Goal: Task Accomplishment & Management: Manage account settings

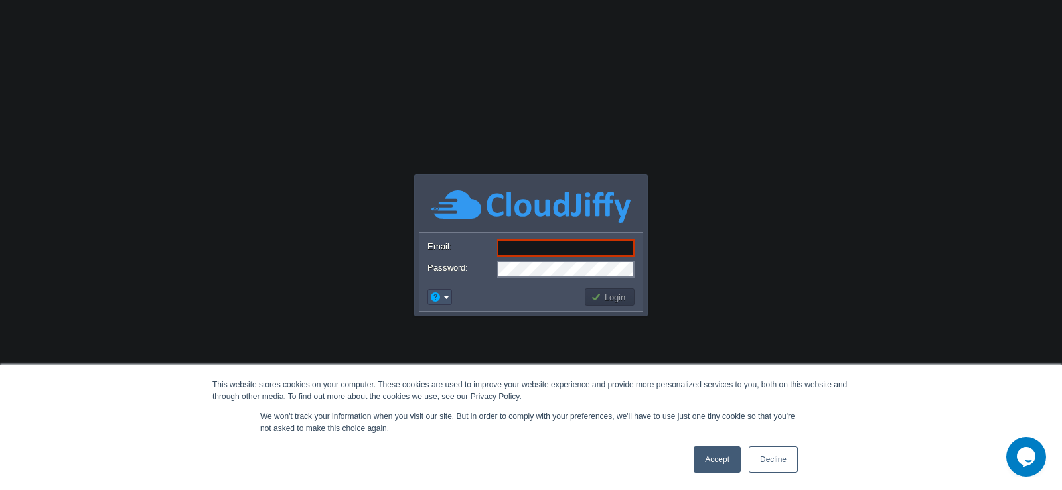
click at [435, 294] on button "button" at bounding box center [435, 297] width 12 height 12
click at [451, 344] on span "Signup" at bounding box center [461, 347] width 27 height 10
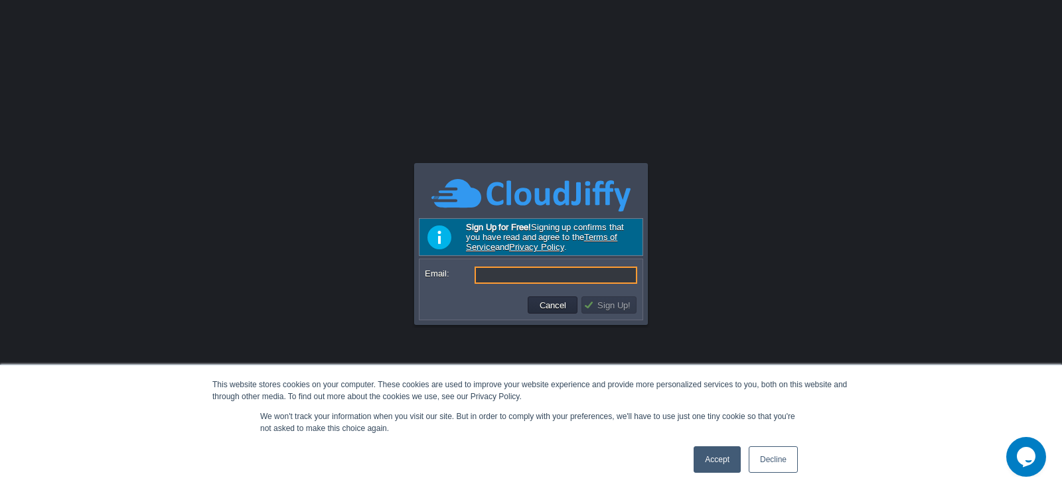
click at [495, 275] on input "Email:" at bounding box center [556, 275] width 163 height 17
type input "sarthakbansal@sarthakmetals.com"
click at [612, 303] on button "Sign Up!" at bounding box center [608, 305] width 51 height 12
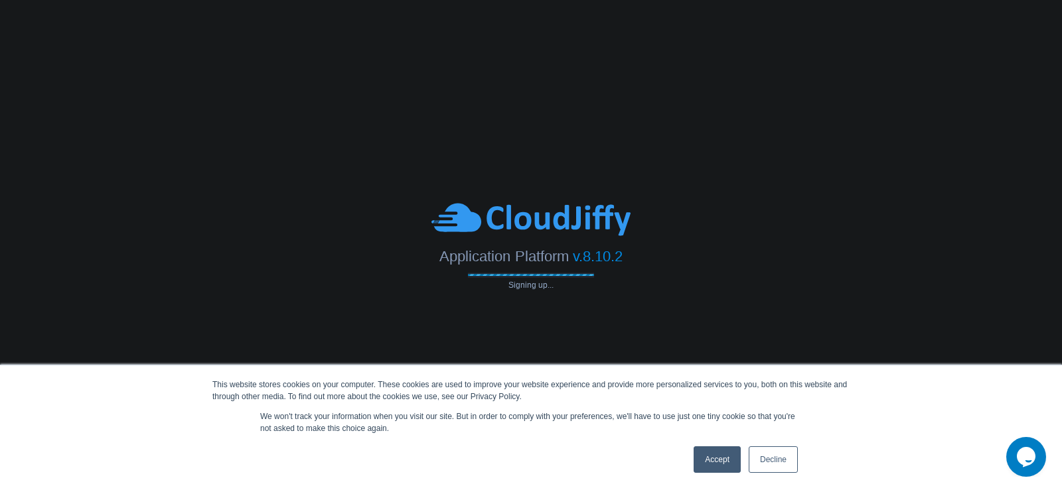
click at [725, 457] on link "Accept" at bounding box center [717, 460] width 47 height 27
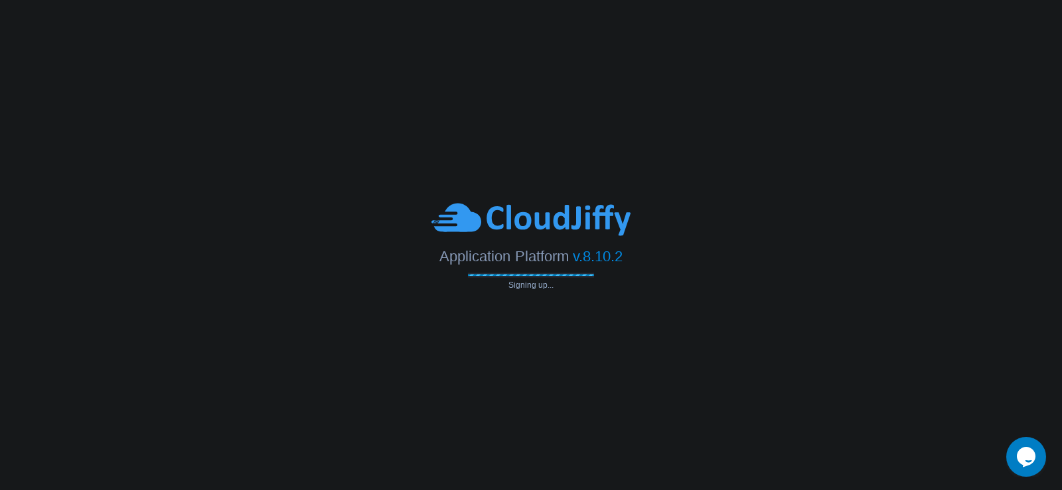
type input "sarthakbansal@sarthakmetals.com"
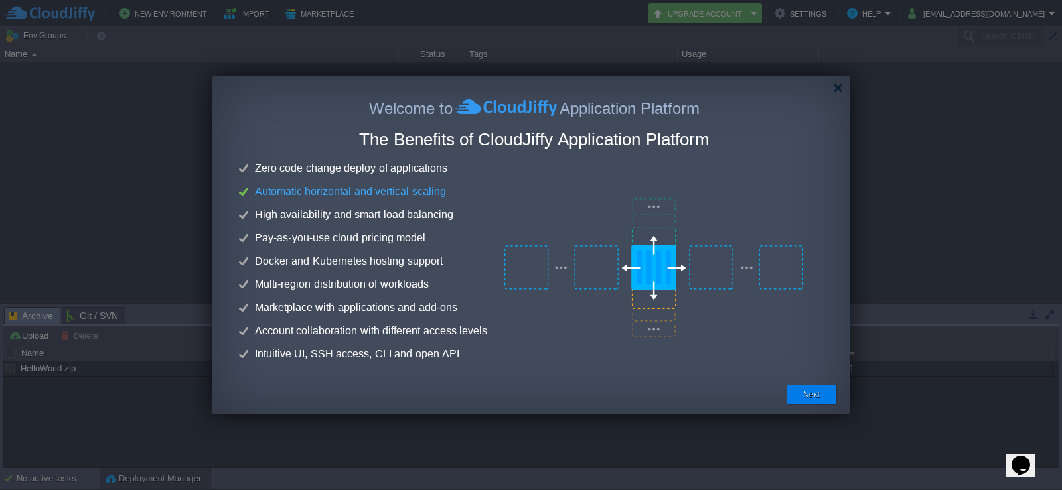
click at [838, 82] on div at bounding box center [536, 87] width 625 height 23
click at [838, 86] on div at bounding box center [838, 88] width 10 height 10
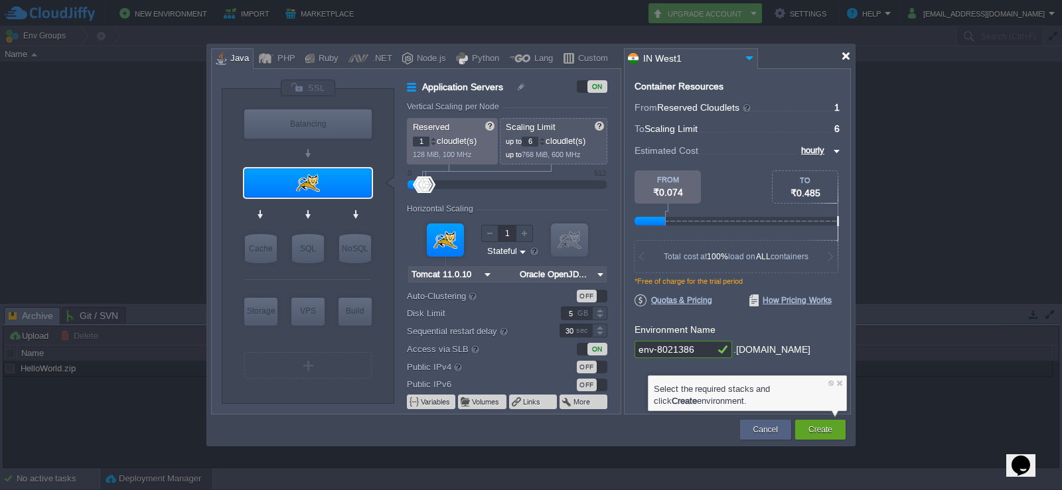
click at [849, 54] on div at bounding box center [846, 56] width 10 height 10
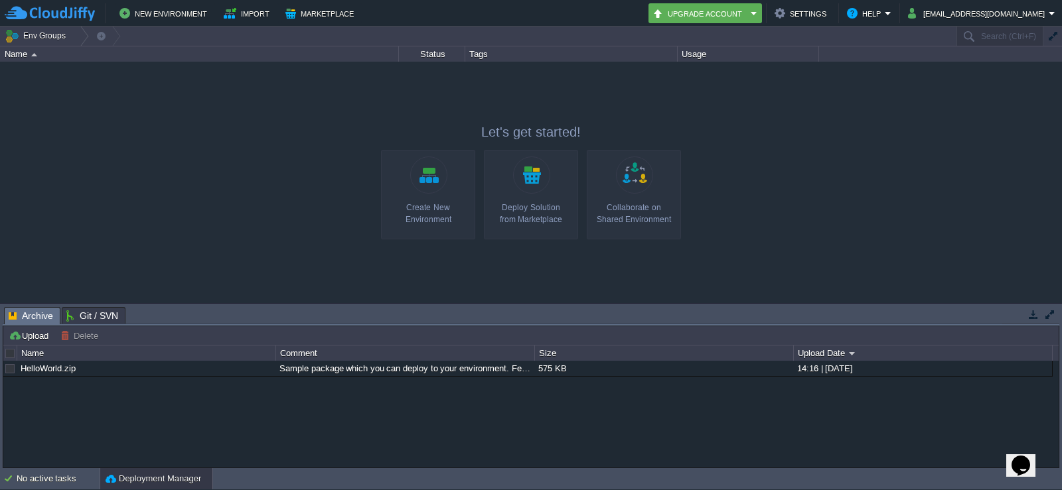
click at [147, 132] on div at bounding box center [531, 182] width 1062 height 241
click at [1014, 13] on button "sarthakbansal@sarthakmetals.com" at bounding box center [978, 13] width 141 height 16
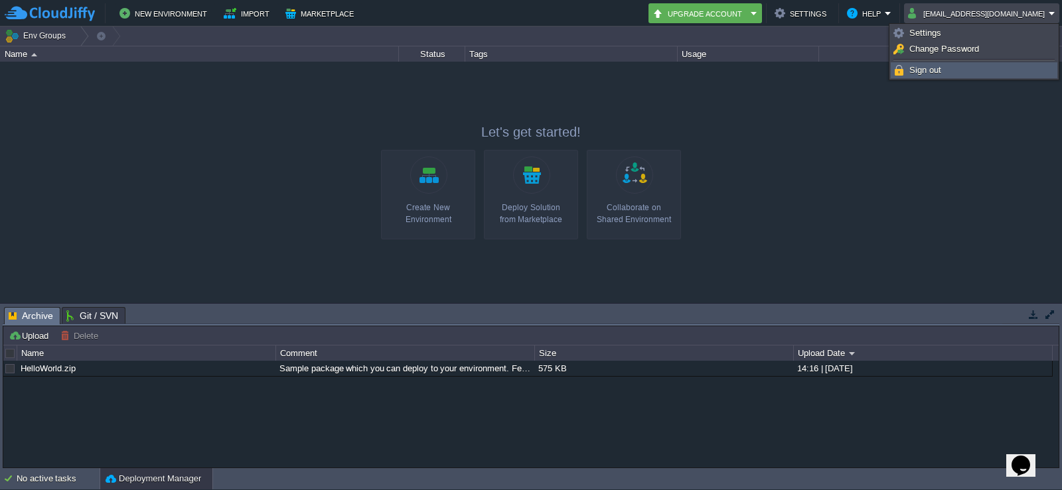
click at [921, 67] on span "Sign out" at bounding box center [925, 70] width 32 height 10
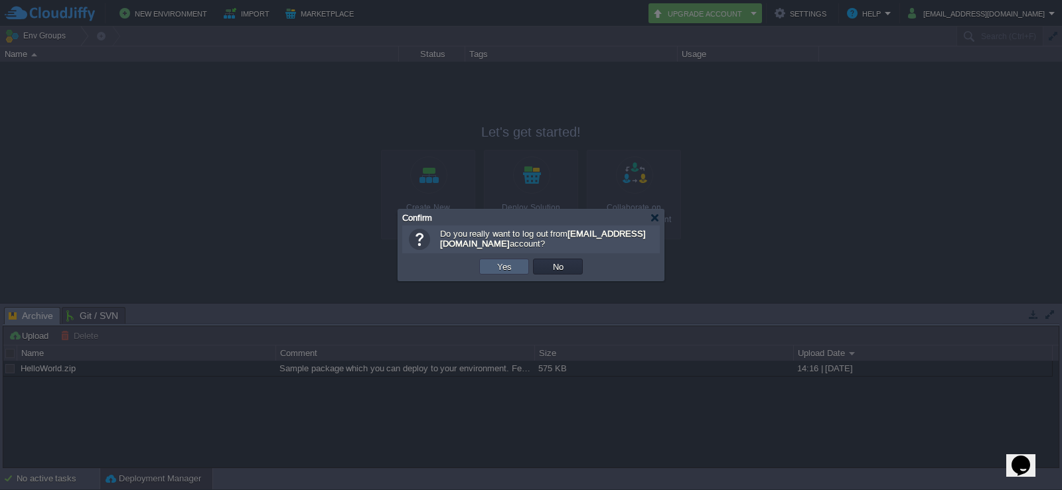
click at [500, 271] on button "Yes" at bounding box center [504, 267] width 23 height 12
